Goal: Check status: Check status

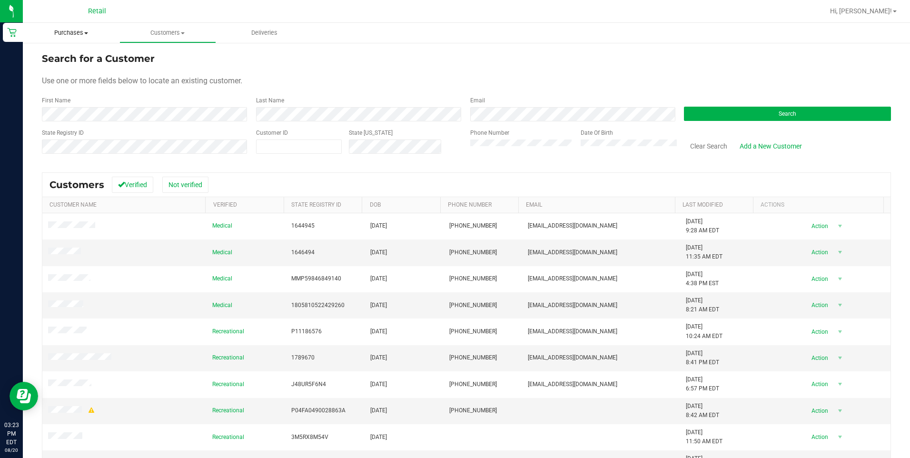
drag, startPoint x: 72, startPoint y: 35, endPoint x: 64, endPoint y: 47, distance: 14.7
click at [72, 35] on span "Purchases" at bounding box center [71, 33] width 97 height 9
click at [50, 57] on span "Summary of purchases" at bounding box center [72, 57] width 98 height 8
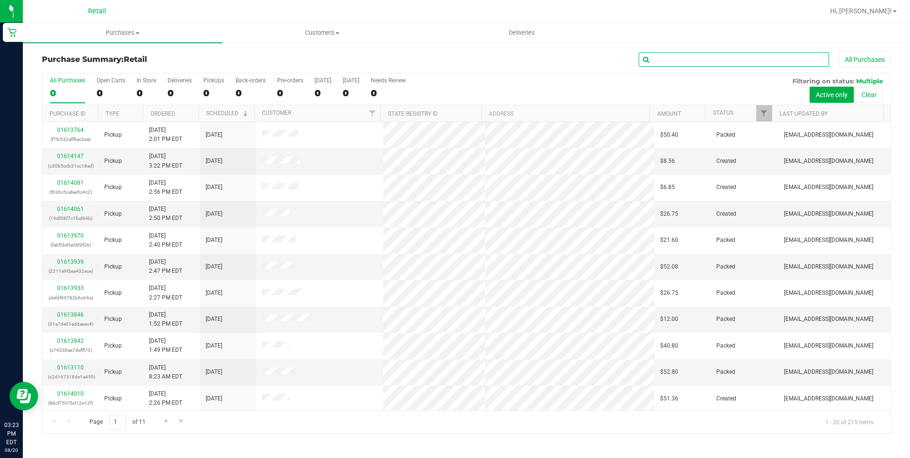
click at [726, 62] on input "text" at bounding box center [733, 59] width 190 height 14
type input "l"
click at [515, 35] on span "Deliveries" at bounding box center [522, 33] width 52 height 9
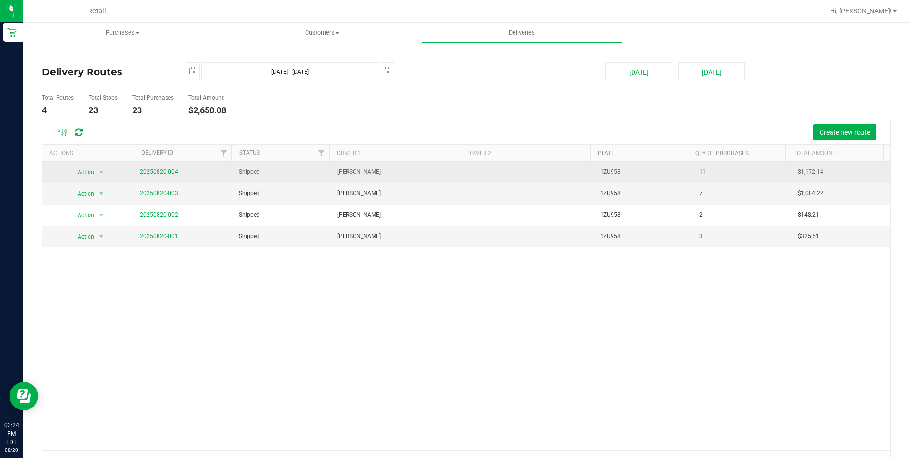
click at [165, 172] on link "20250820-004" at bounding box center [159, 171] width 38 height 7
